Goal: Task Accomplishment & Management: Use online tool/utility

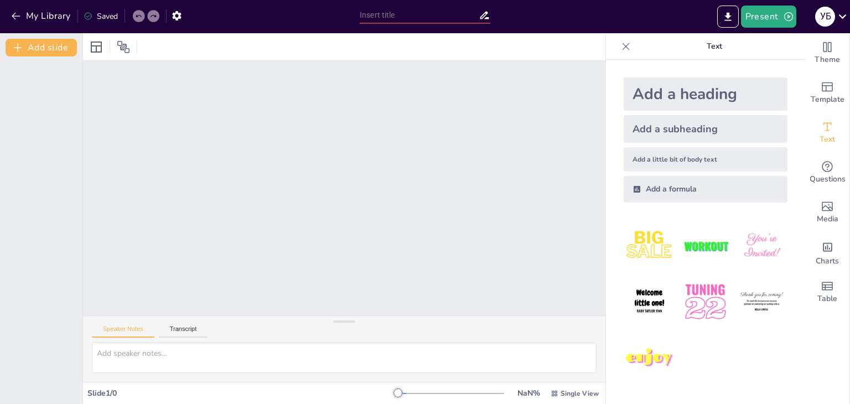
click at [677, 131] on div "Add a subheading" at bounding box center [705, 129] width 164 height 28
click at [675, 158] on div "Add a little bit of body text" at bounding box center [705, 159] width 164 height 24
click at [726, 18] on icon "Export to PowerPoint" at bounding box center [728, 17] width 12 height 12
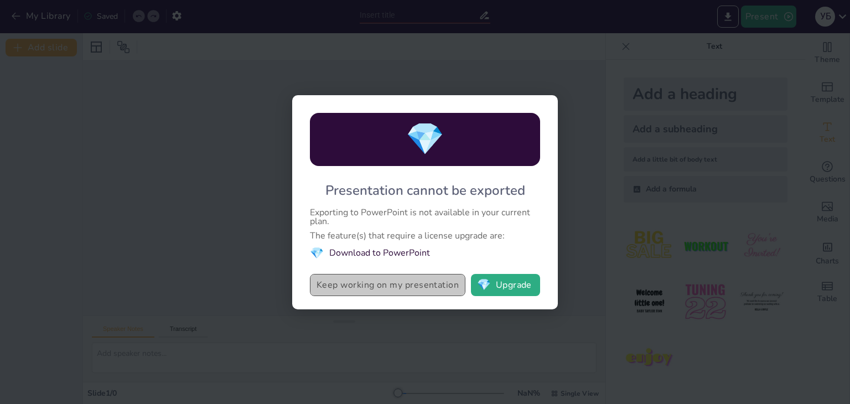
click at [389, 283] on button "Keep working on my presentation" at bounding box center [387, 285] width 155 height 22
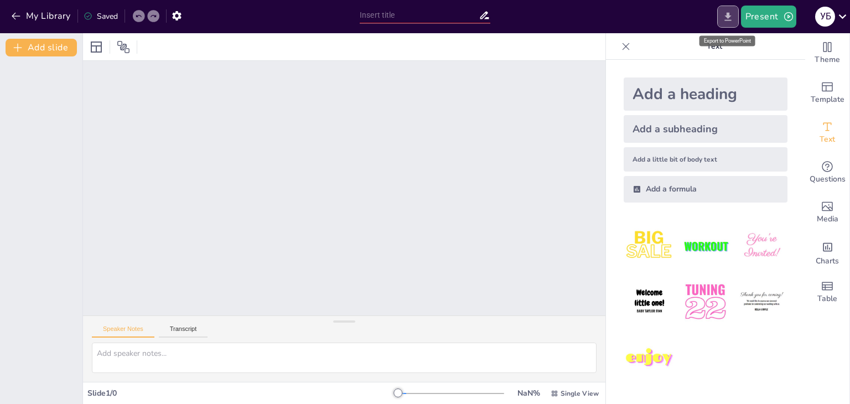
click at [726, 16] on icon "Export to PowerPoint" at bounding box center [727, 16] width 7 height 8
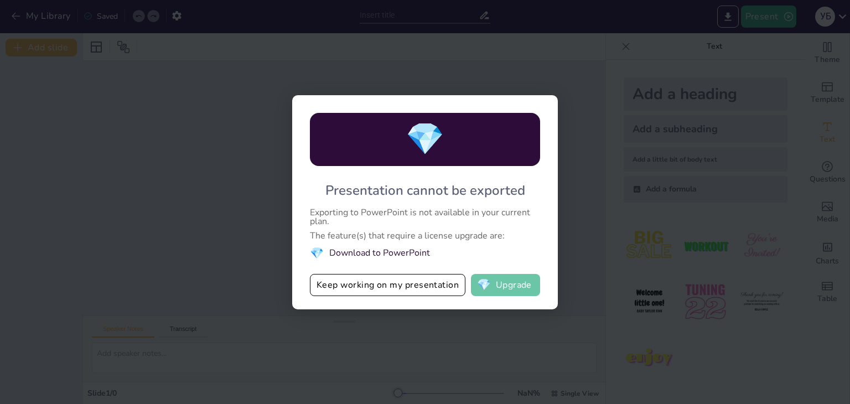
click at [495, 284] on button "💎 Upgrade" at bounding box center [505, 285] width 69 height 22
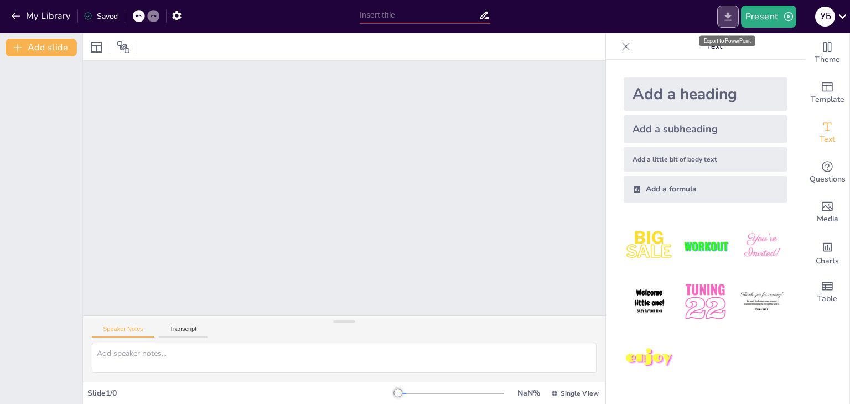
click at [726, 19] on icon "Export to PowerPoint" at bounding box center [727, 16] width 7 height 8
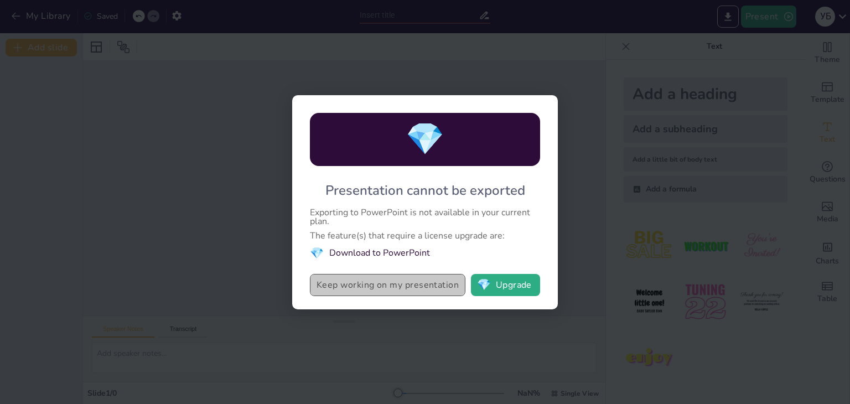
click at [367, 290] on button "Keep working on my presentation" at bounding box center [387, 285] width 155 height 22
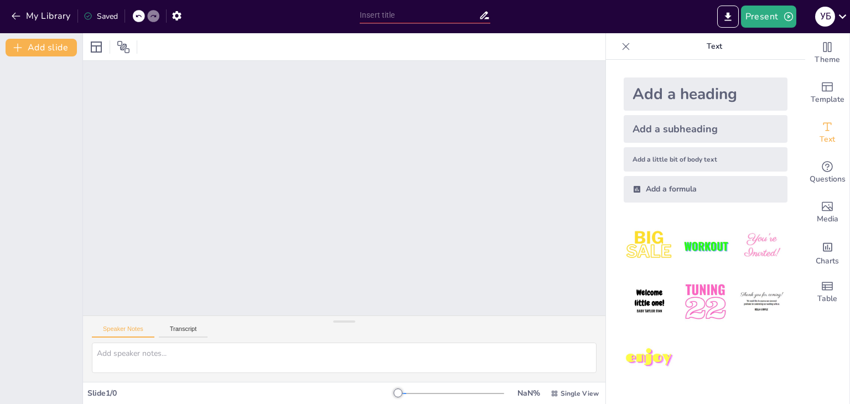
drag, startPoint x: 584, startPoint y: 117, endPoint x: 574, endPoint y: 225, distance: 108.3
click at [574, 225] on div at bounding box center [344, 188] width 522 height 254
click at [777, 15] on button "Present" at bounding box center [768, 17] width 55 height 22
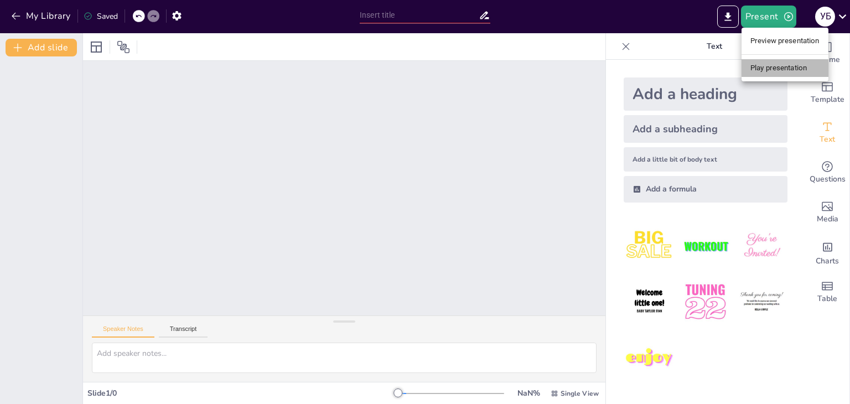
click at [785, 65] on li "Play presentation" at bounding box center [784, 68] width 87 height 18
